Goal: Transaction & Acquisition: Purchase product/service

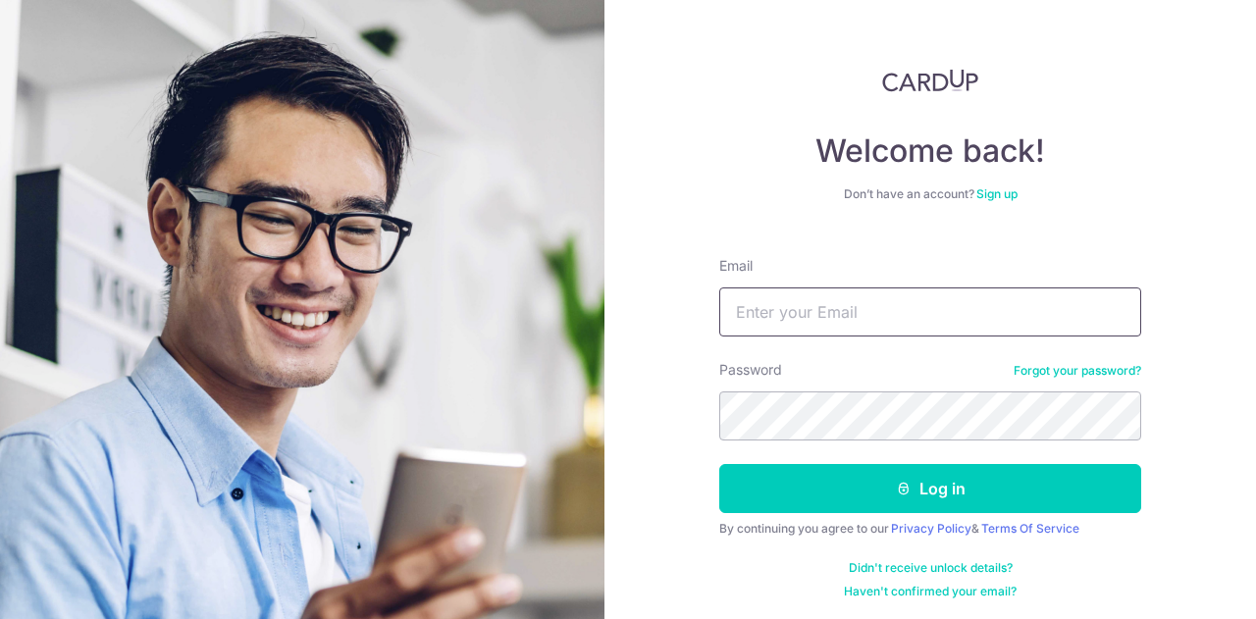
click at [778, 306] on input "Email" at bounding box center [930, 311] width 422 height 49
type input "[EMAIL_ADDRESS][DOMAIN_NAME]"
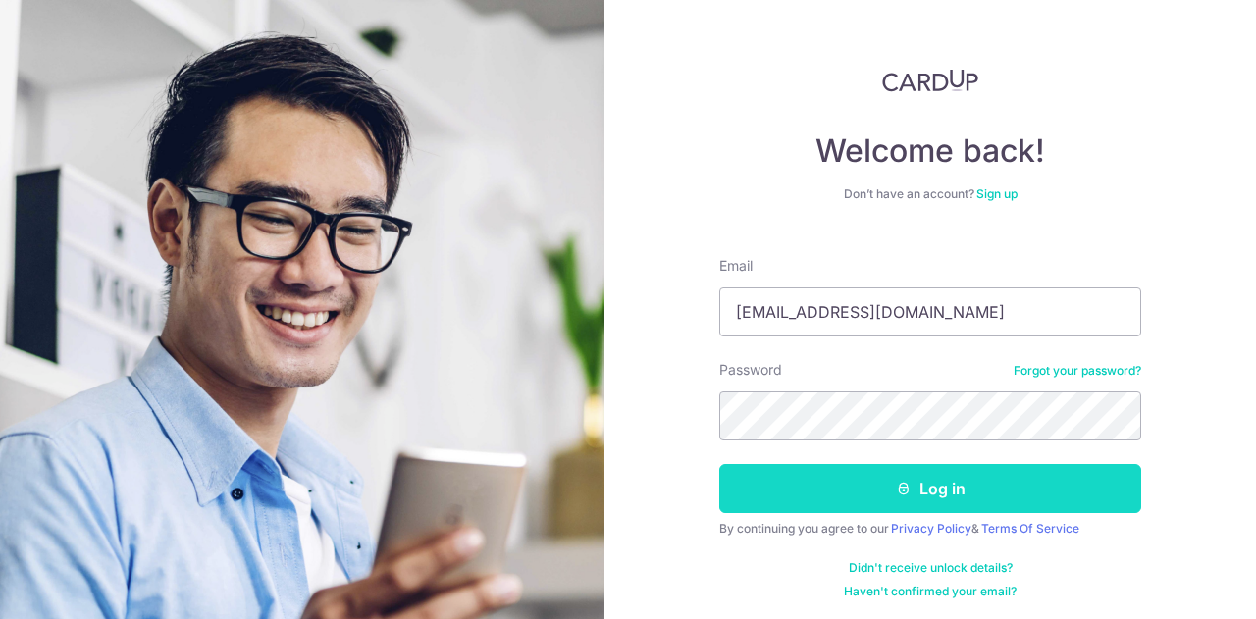
click at [927, 498] on button "Log in" at bounding box center [930, 488] width 422 height 49
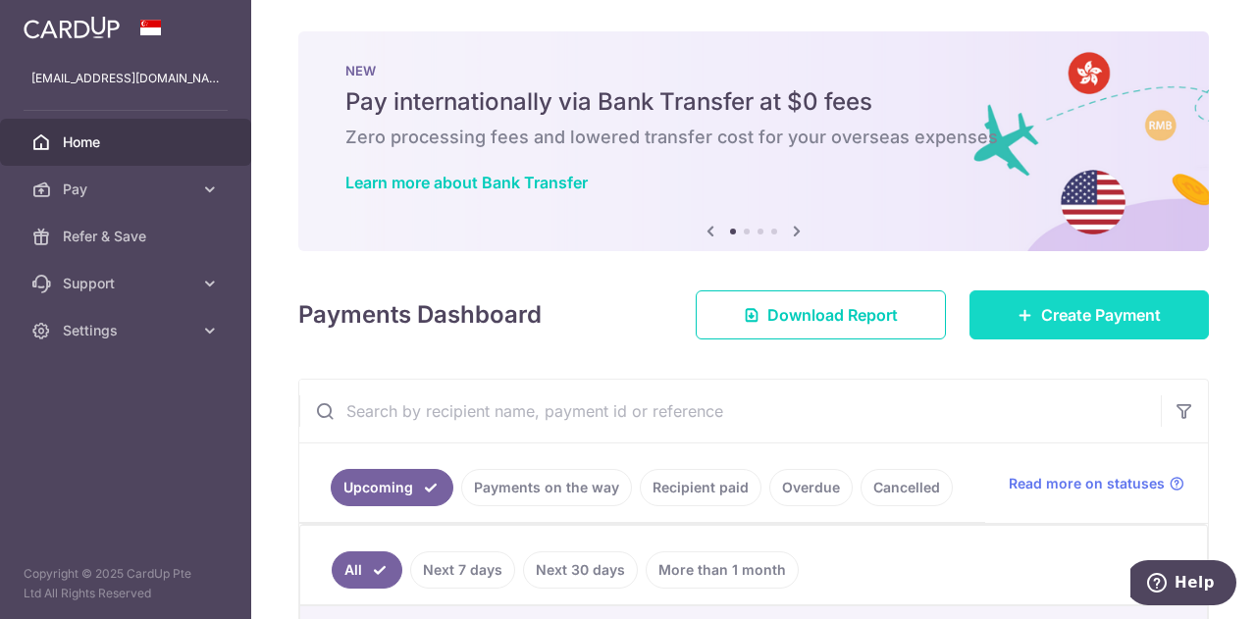
click at [1104, 315] on span "Create Payment" at bounding box center [1101, 315] width 120 height 24
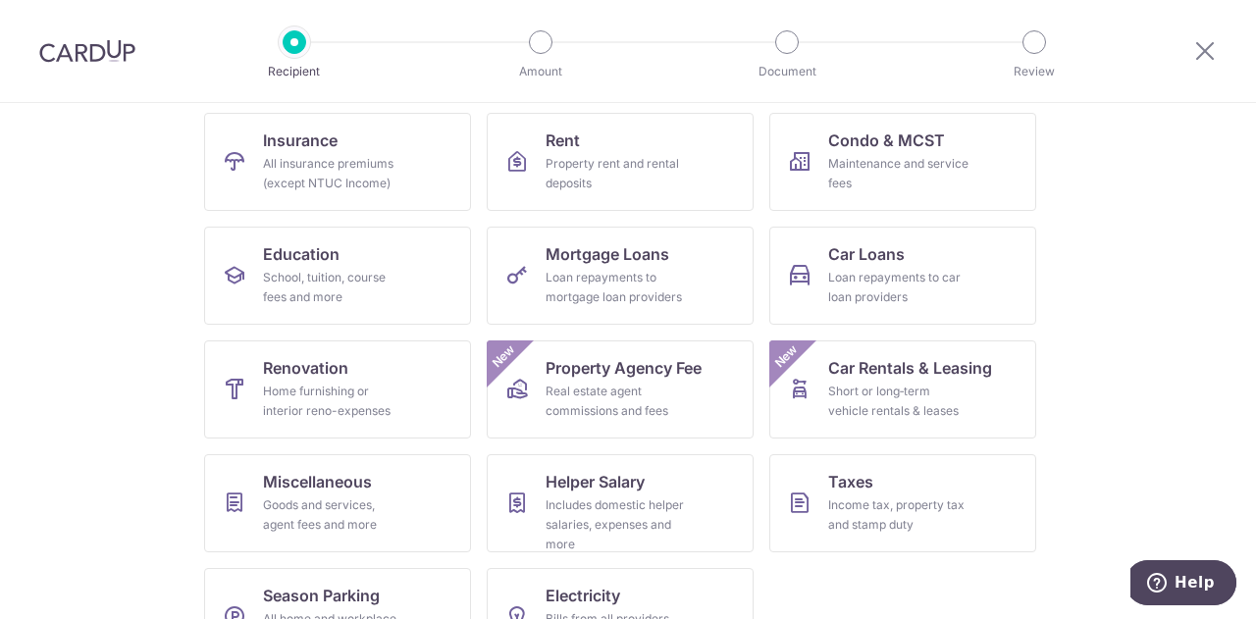
scroll to position [257, 0]
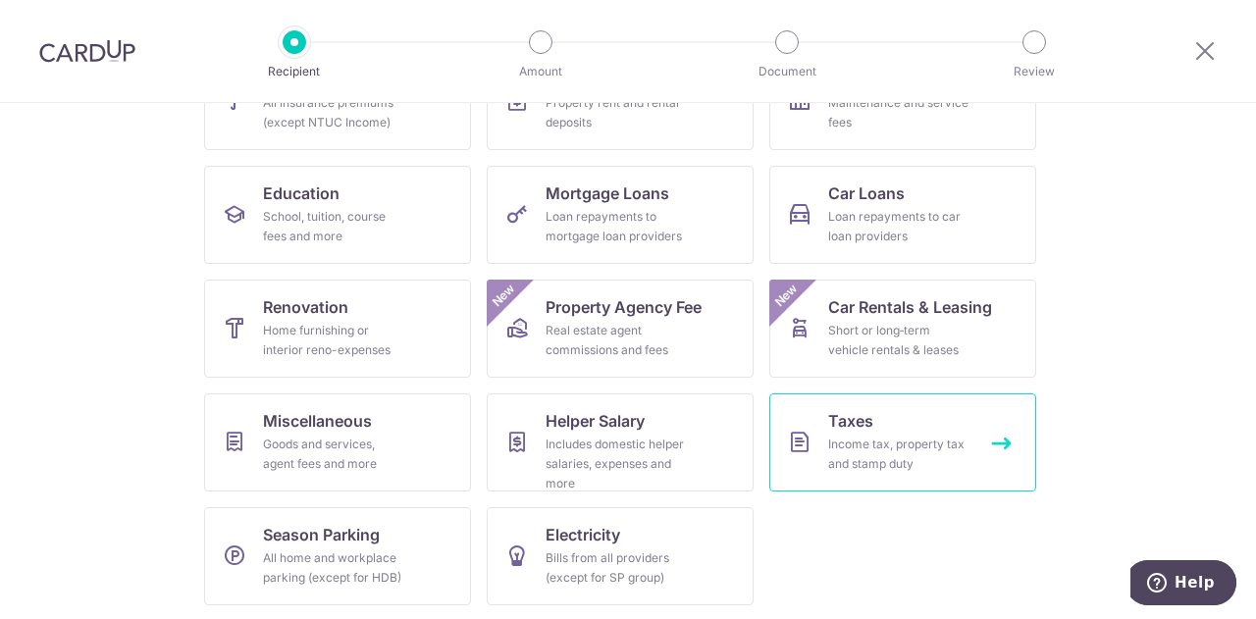
click at [883, 452] on div "Income tax, property tax and stamp duty" at bounding box center [898, 454] width 141 height 39
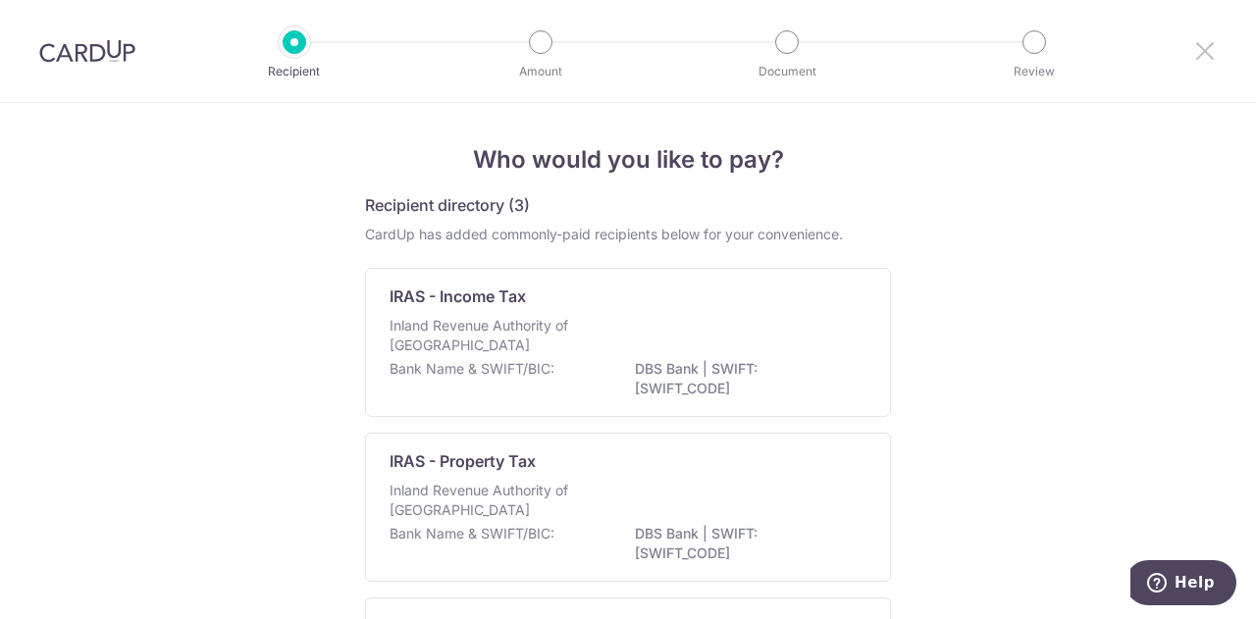
click at [1204, 56] on icon at bounding box center [1205, 50] width 24 height 25
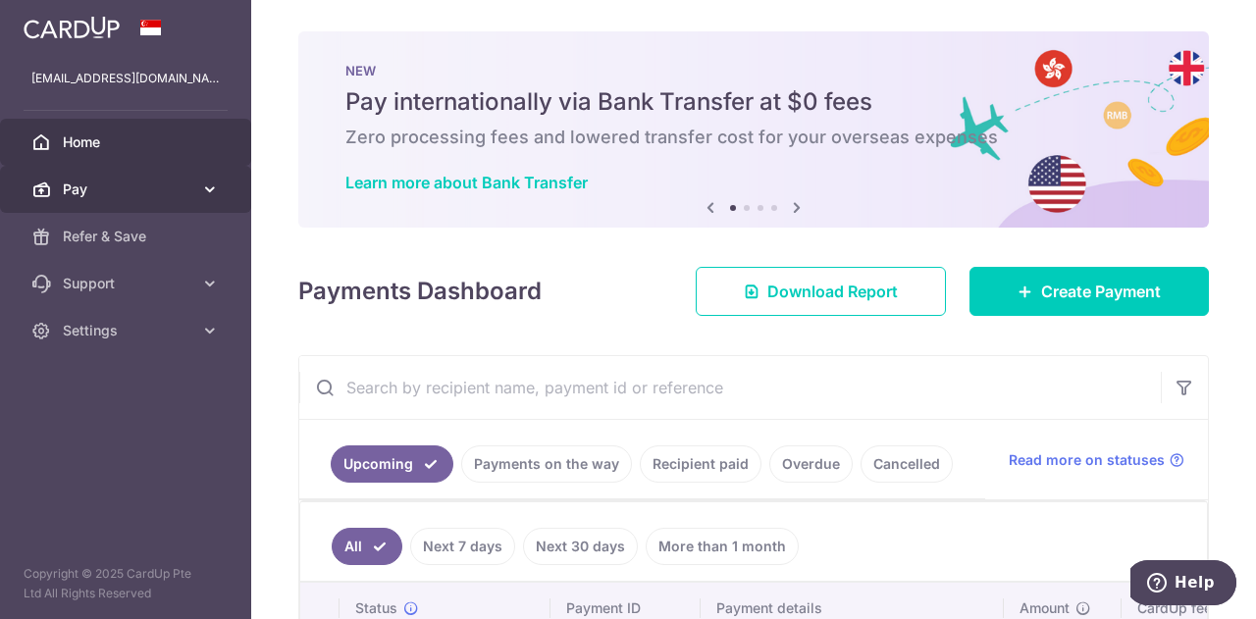
click at [214, 191] on icon at bounding box center [210, 190] width 20 height 20
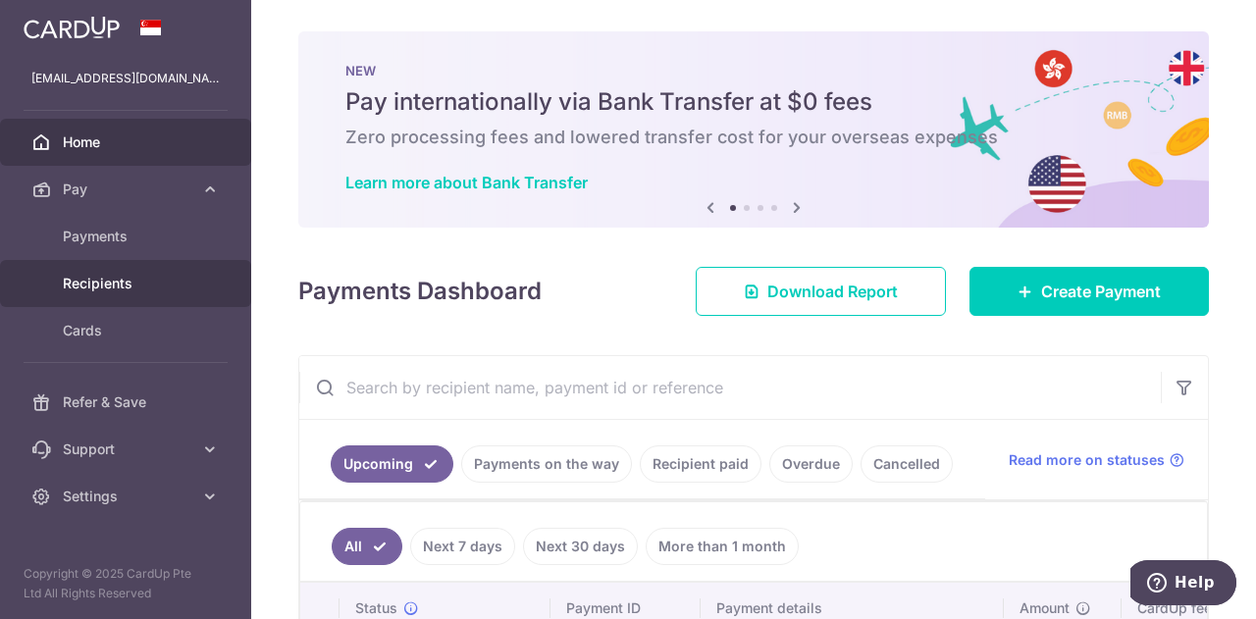
click at [109, 283] on span "Recipients" at bounding box center [127, 284] width 129 height 20
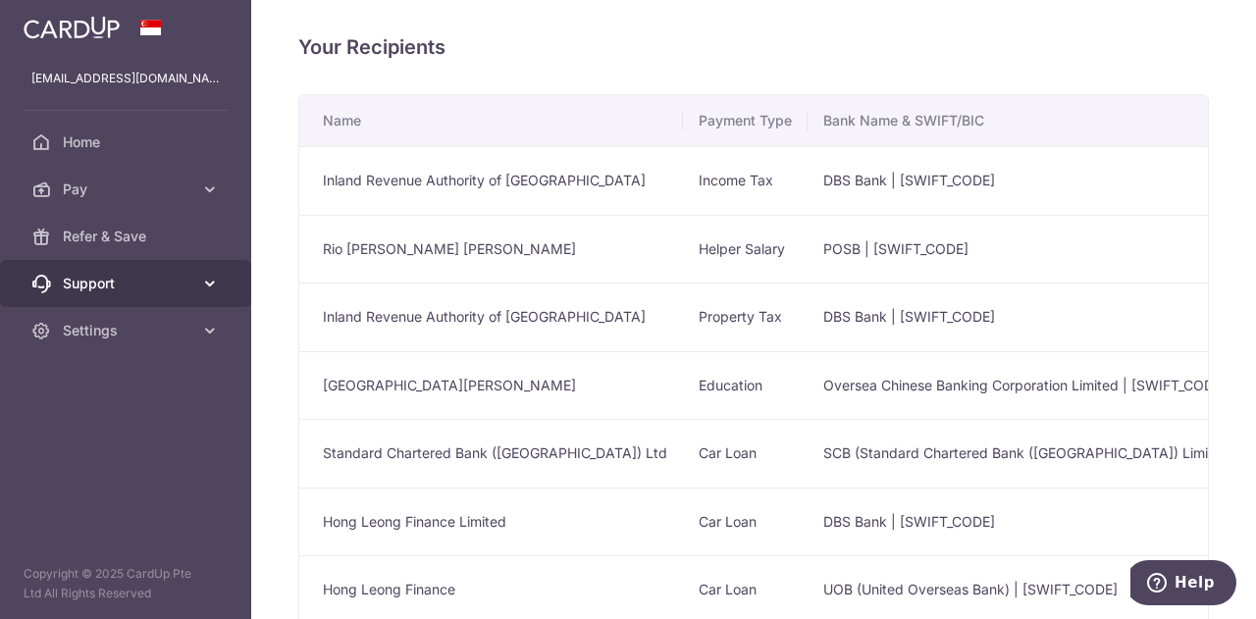
click at [110, 289] on span "Support" at bounding box center [127, 284] width 129 height 20
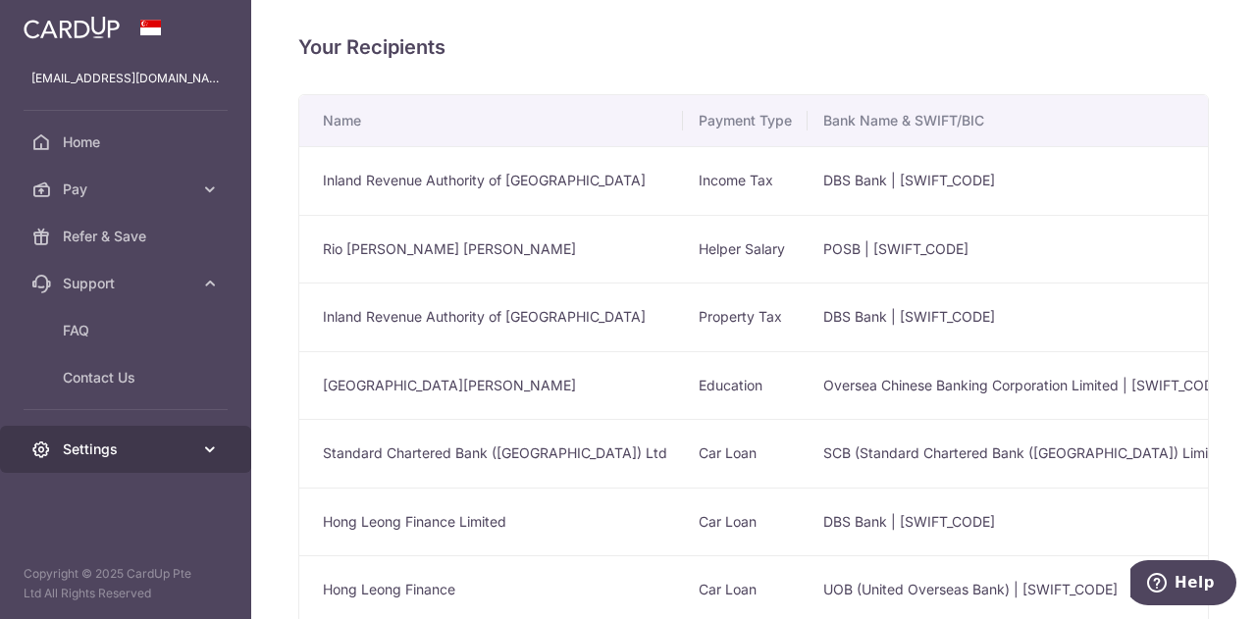
click at [110, 443] on span "Settings" at bounding box center [127, 449] width 129 height 20
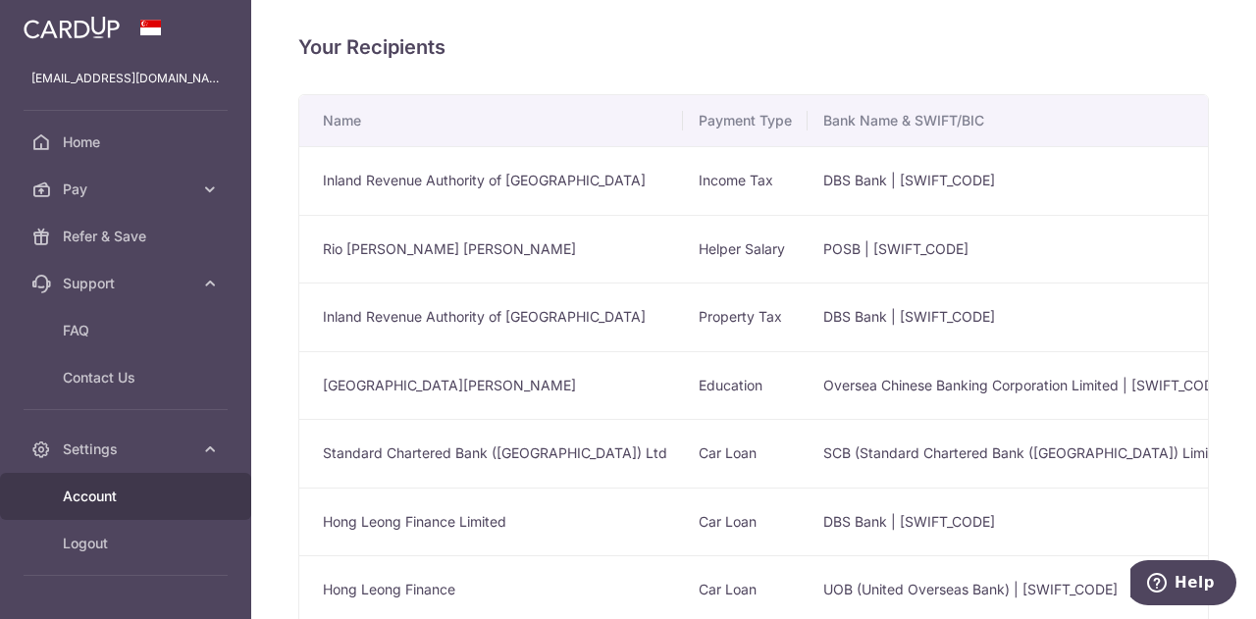
click at [110, 495] on span "Account" at bounding box center [127, 497] width 129 height 20
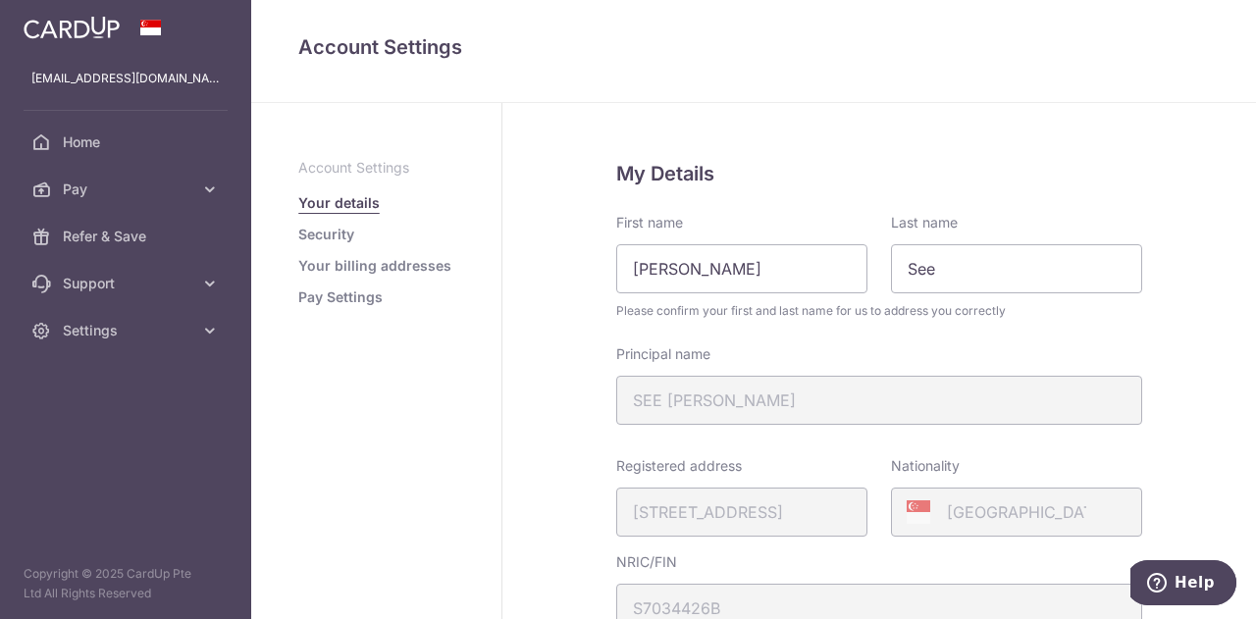
click at [353, 298] on link "Pay Settings" at bounding box center [340, 297] width 84 height 20
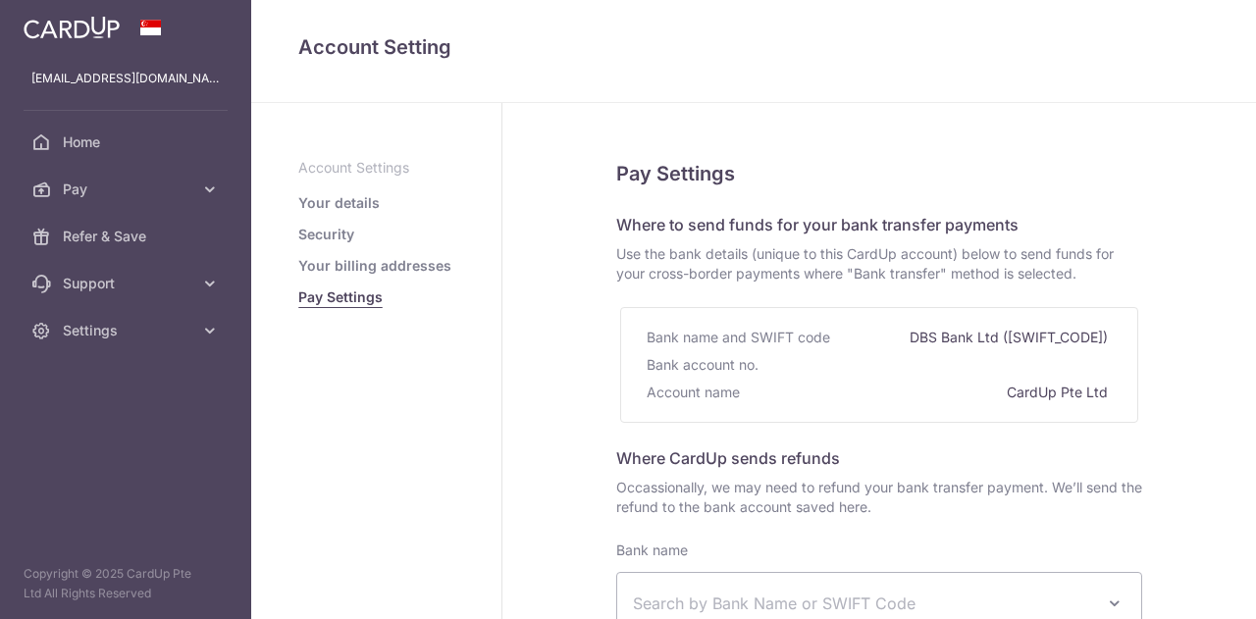
select select
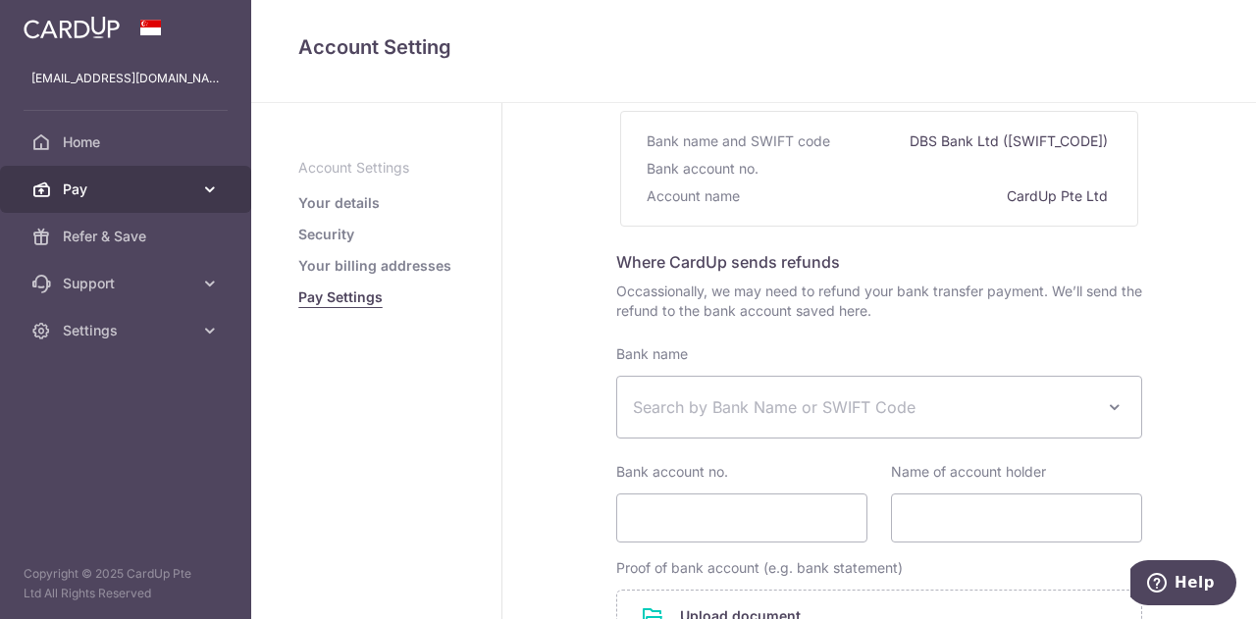
click at [120, 197] on span "Pay" at bounding box center [127, 190] width 129 height 20
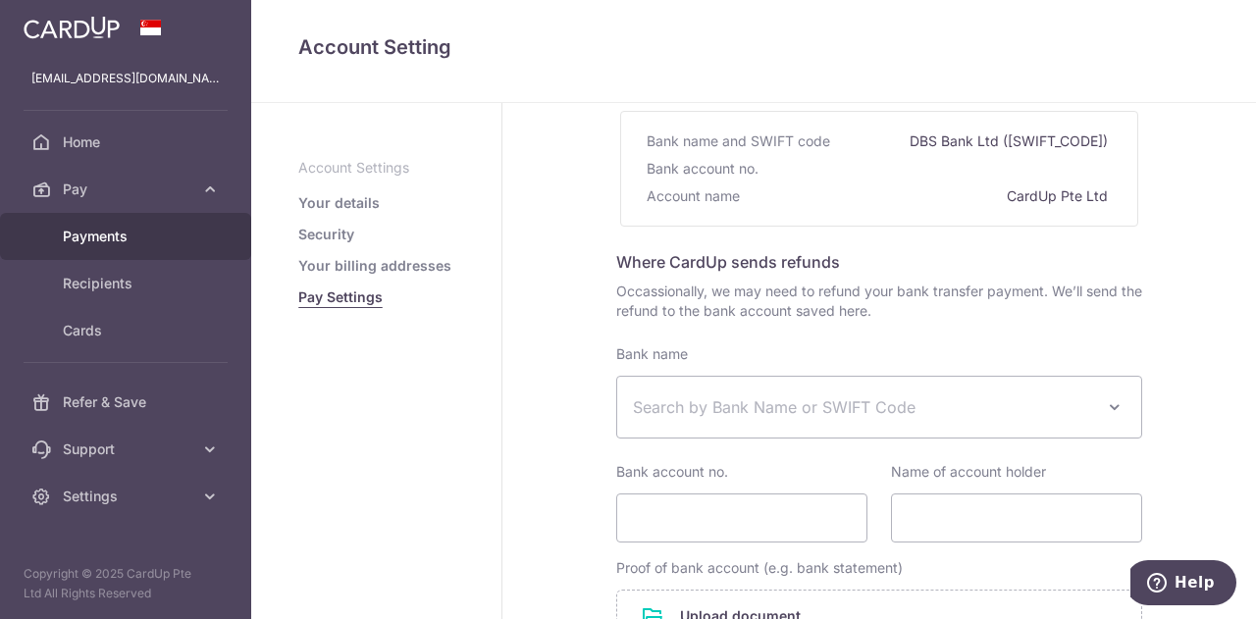
click at [116, 236] on span "Payments" at bounding box center [127, 237] width 129 height 20
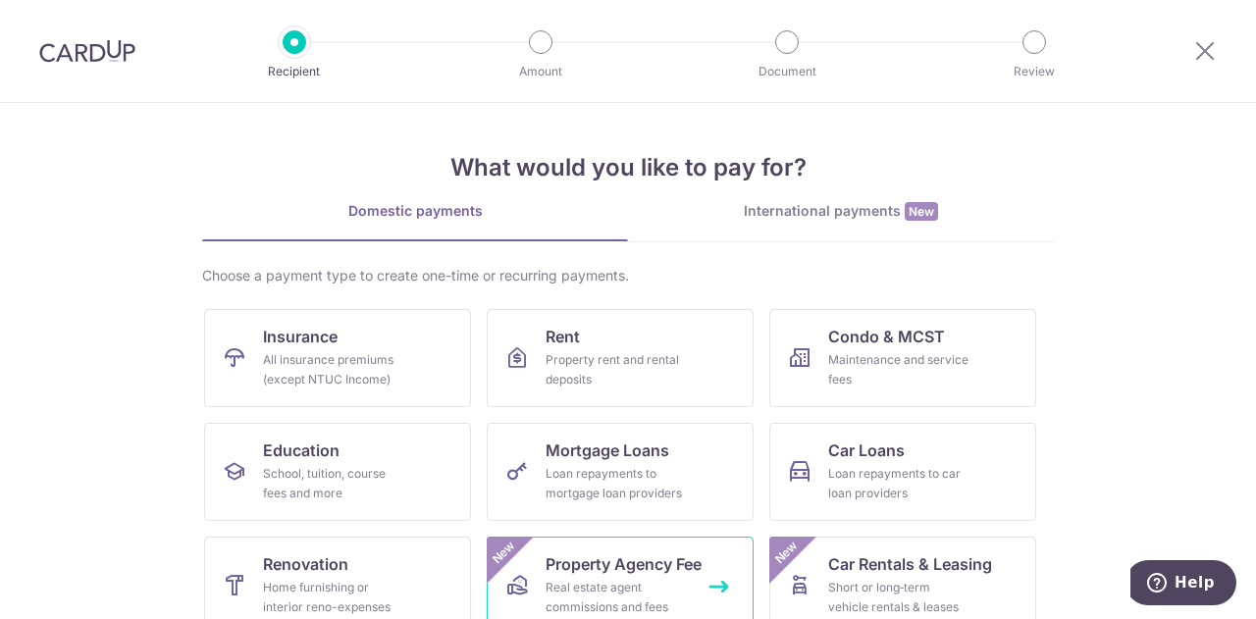
scroll to position [257, 0]
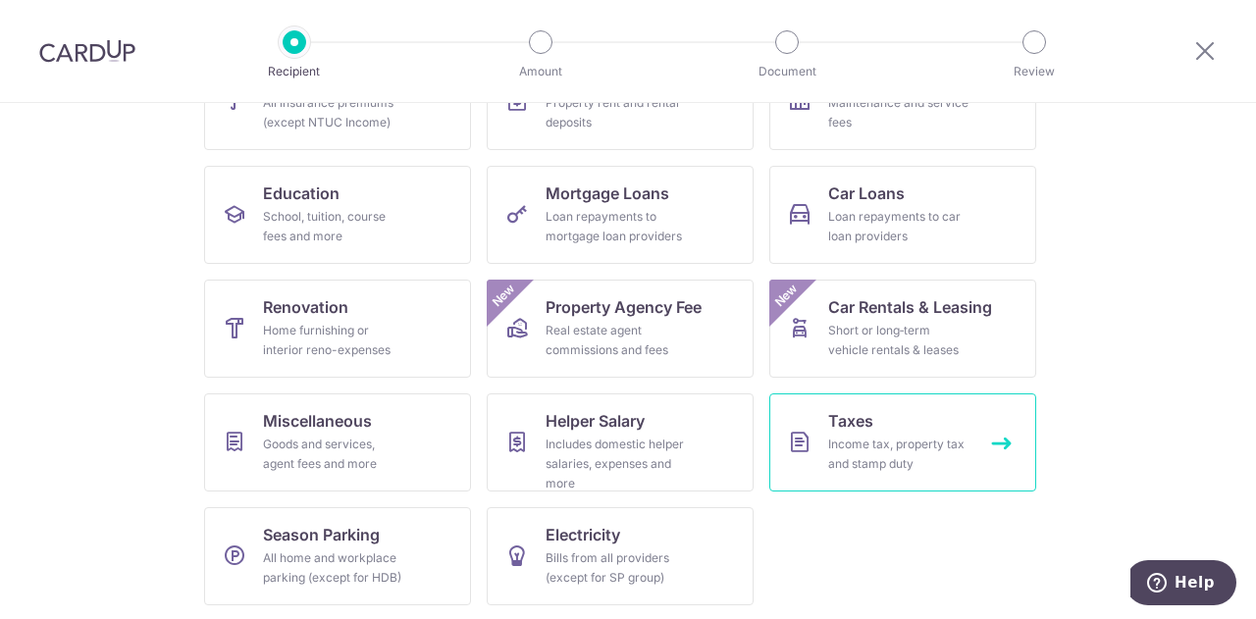
click at [828, 448] on div "Income tax, property tax and stamp duty" at bounding box center [898, 454] width 141 height 39
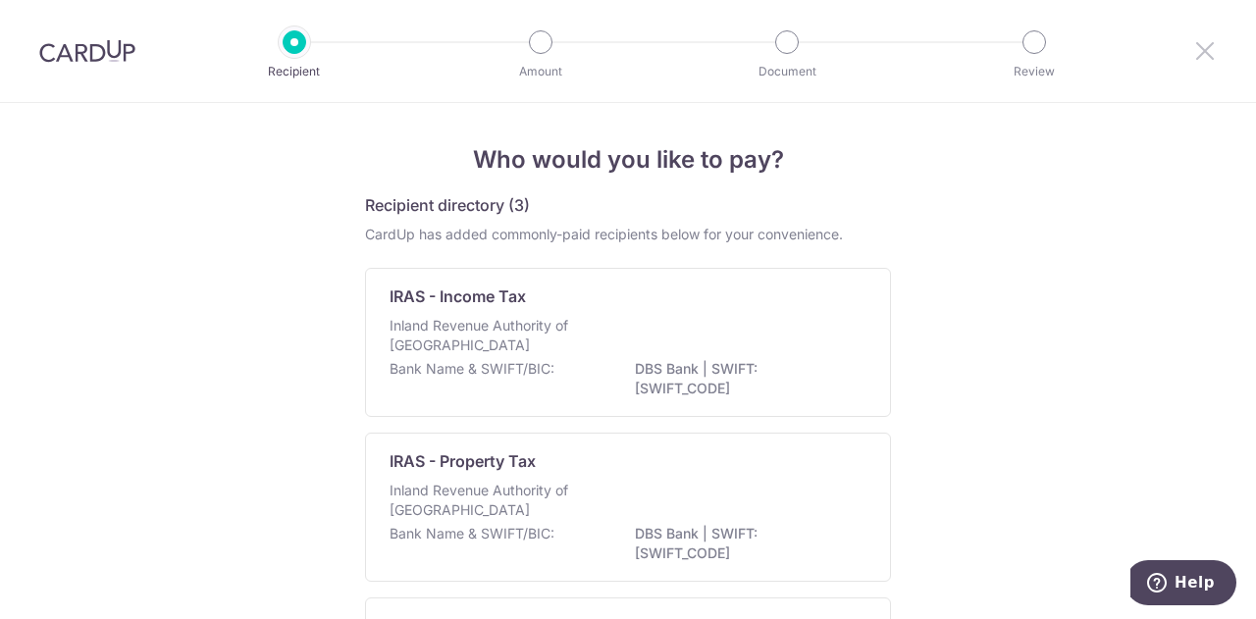
click at [1205, 58] on icon at bounding box center [1205, 50] width 24 height 25
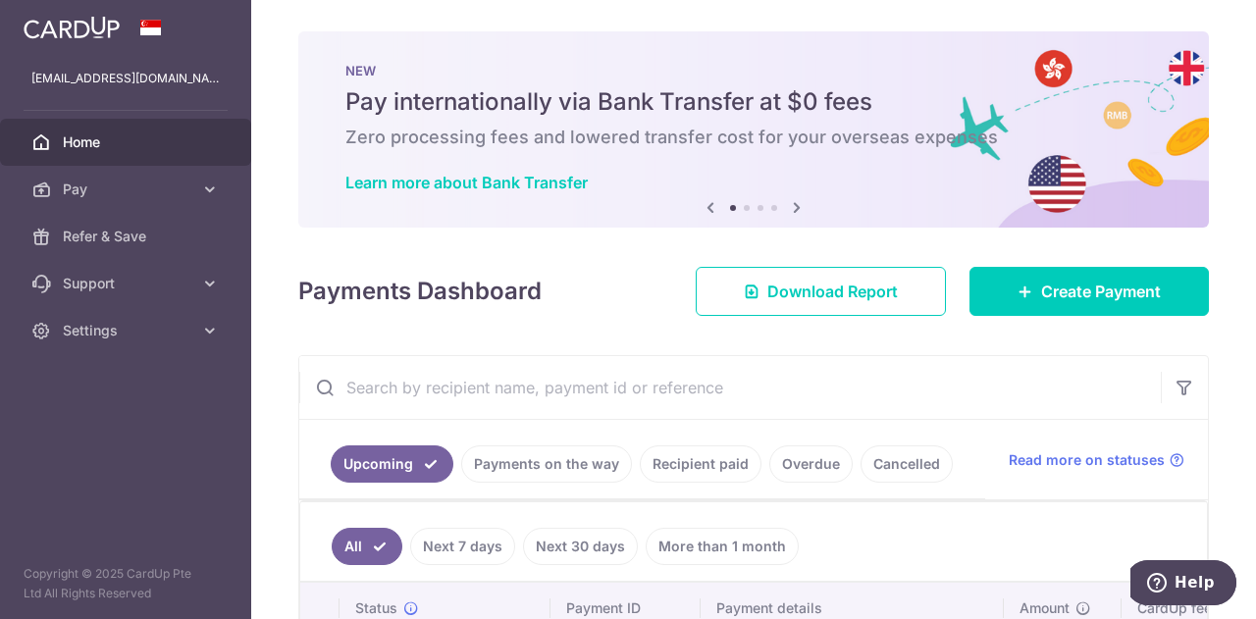
click at [458, 389] on input "text" at bounding box center [729, 387] width 861 height 63
click at [210, 291] on icon at bounding box center [210, 284] width 20 height 20
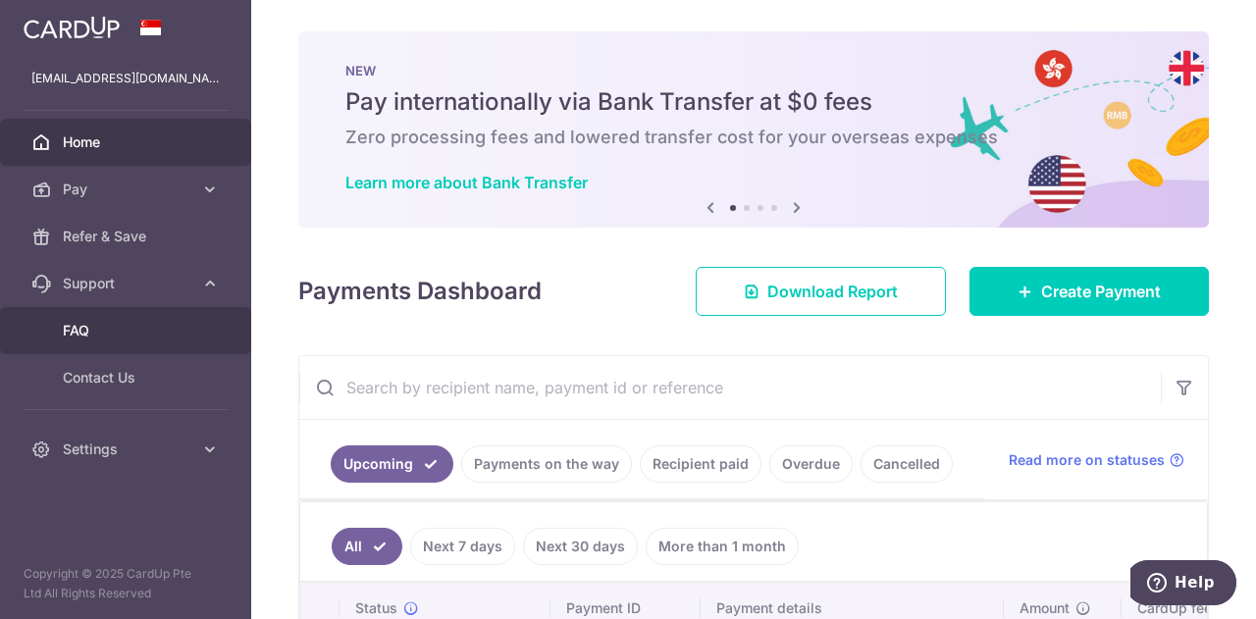
click at [82, 336] on span "FAQ" at bounding box center [127, 331] width 129 height 20
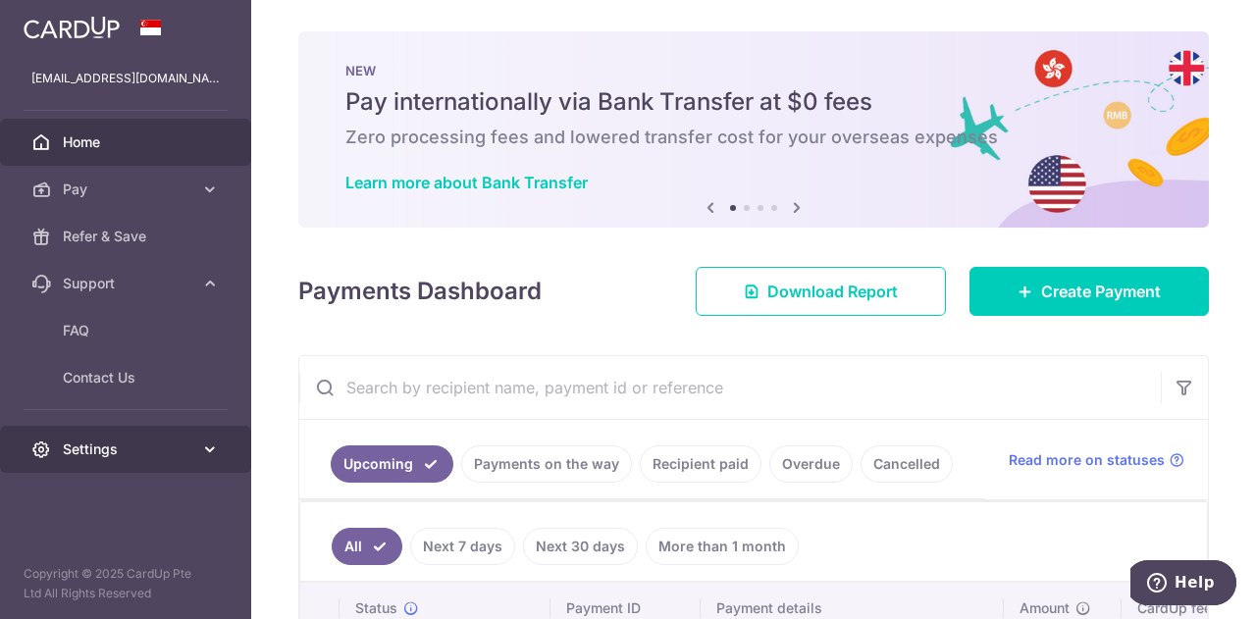
click at [106, 450] on span "Settings" at bounding box center [127, 449] width 129 height 20
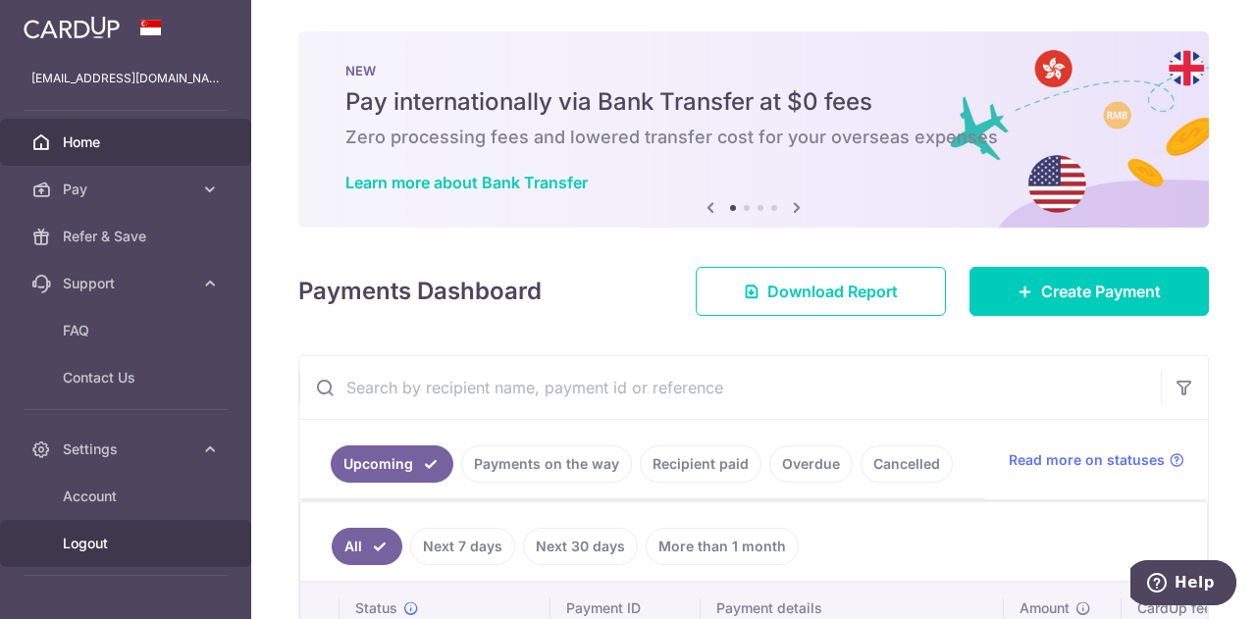
click at [84, 544] on span "Logout" at bounding box center [127, 544] width 129 height 20
